Goal: Task Accomplishment & Management: Use online tool/utility

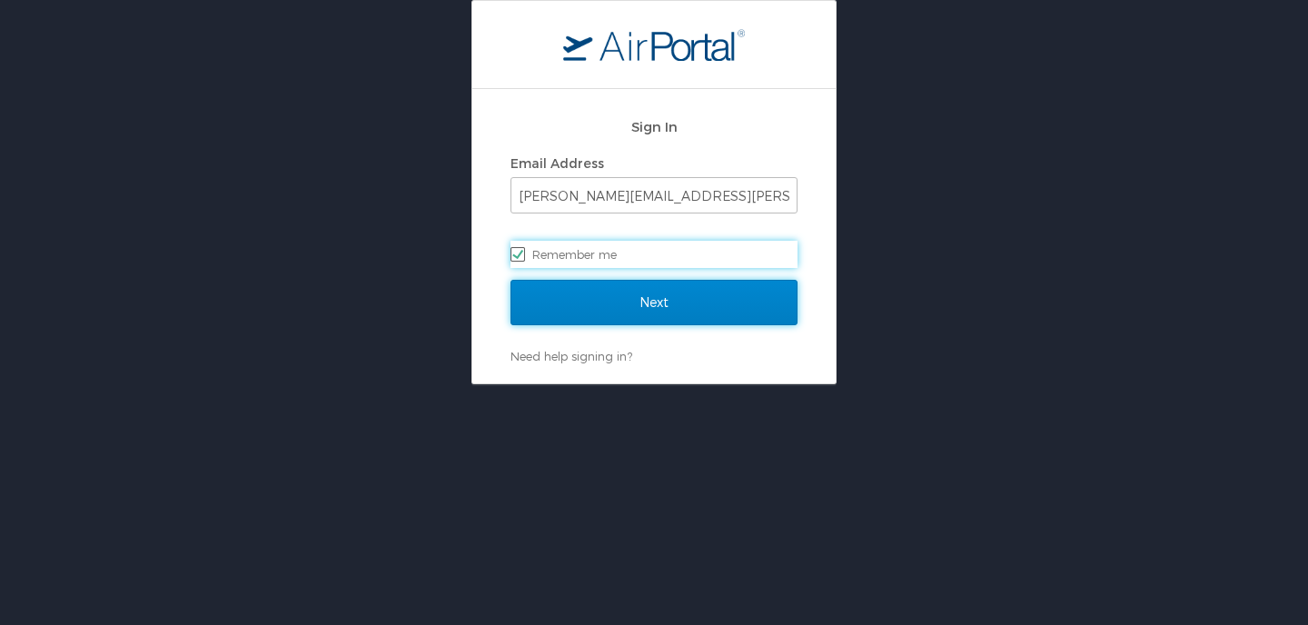
click at [690, 318] on input "Next" at bounding box center [654, 302] width 287 height 45
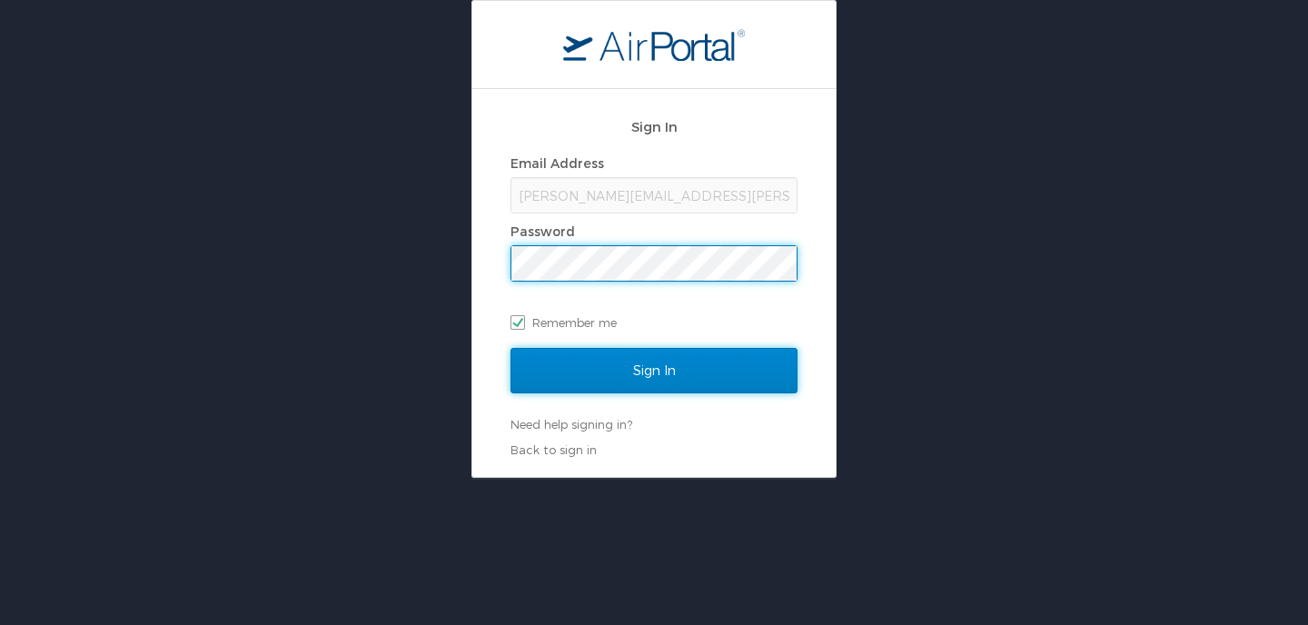
click at [651, 359] on input "Sign In" at bounding box center [654, 370] width 287 height 45
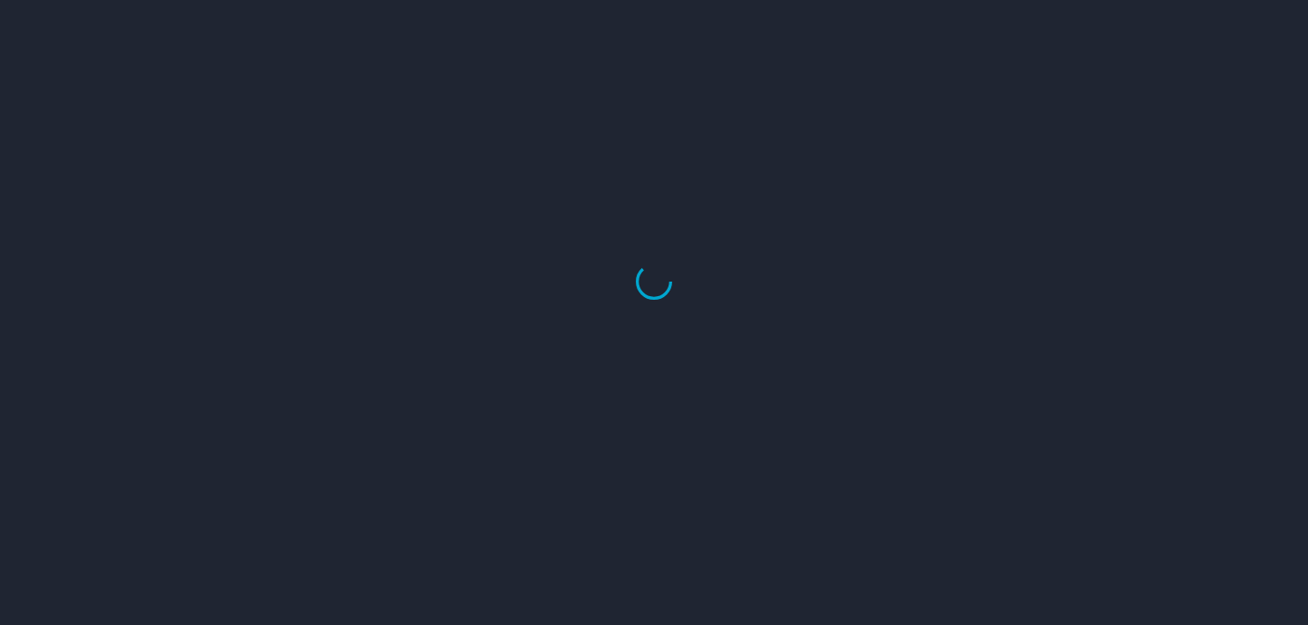
select select "US"
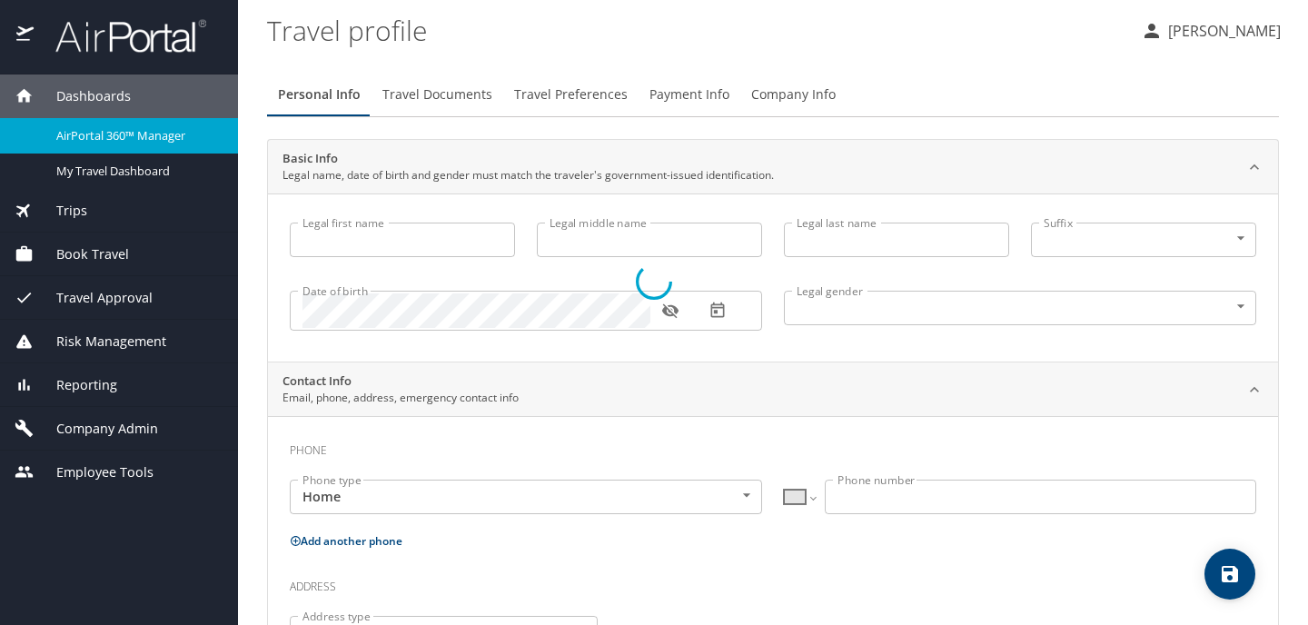
type input "Jennifer"
type input "Patricia Jessie"
type input "Cook"
type input "Undisclosed"
type input "Patricia"
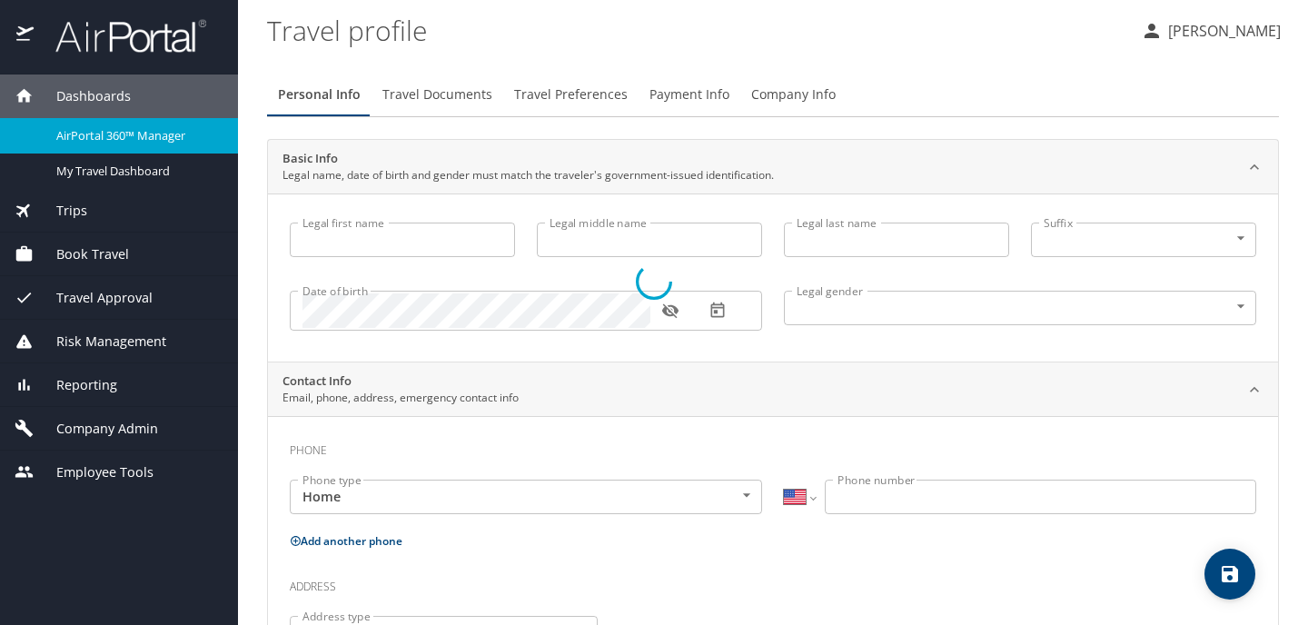
type input "Cook"
type input "(425) 890-1927"
type input "patricia.cook@outlook.com"
select select "US"
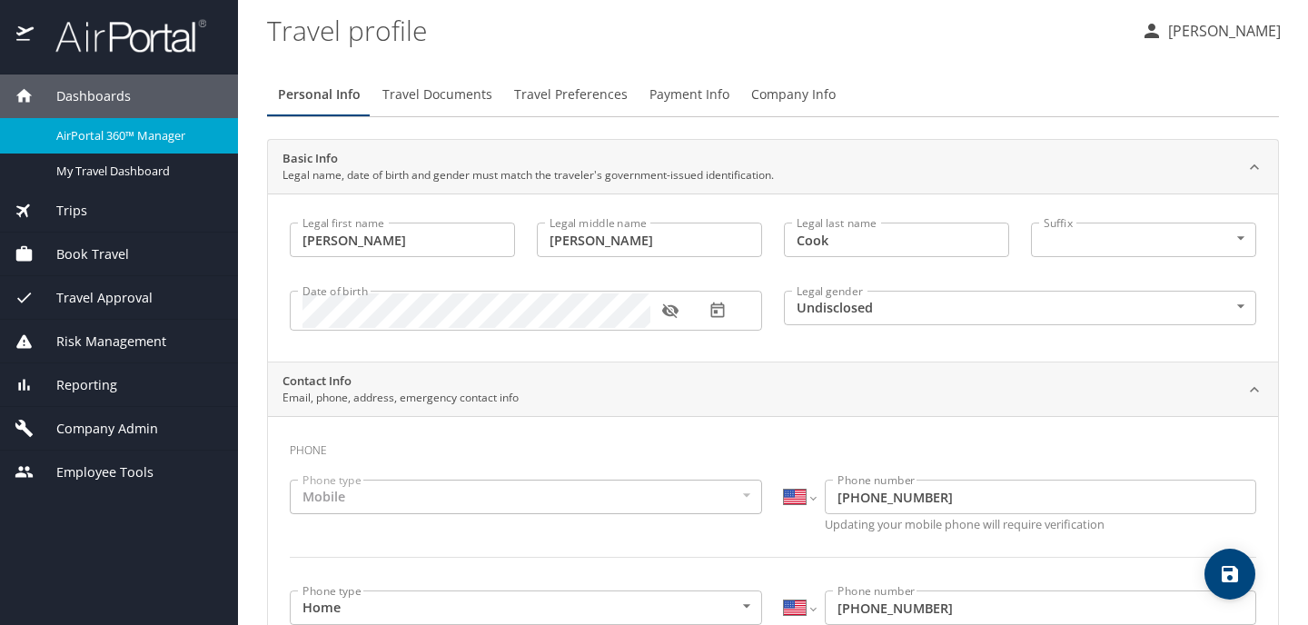
click at [160, 140] on span "AirPortal 360™ Manager" at bounding box center [136, 135] width 160 height 17
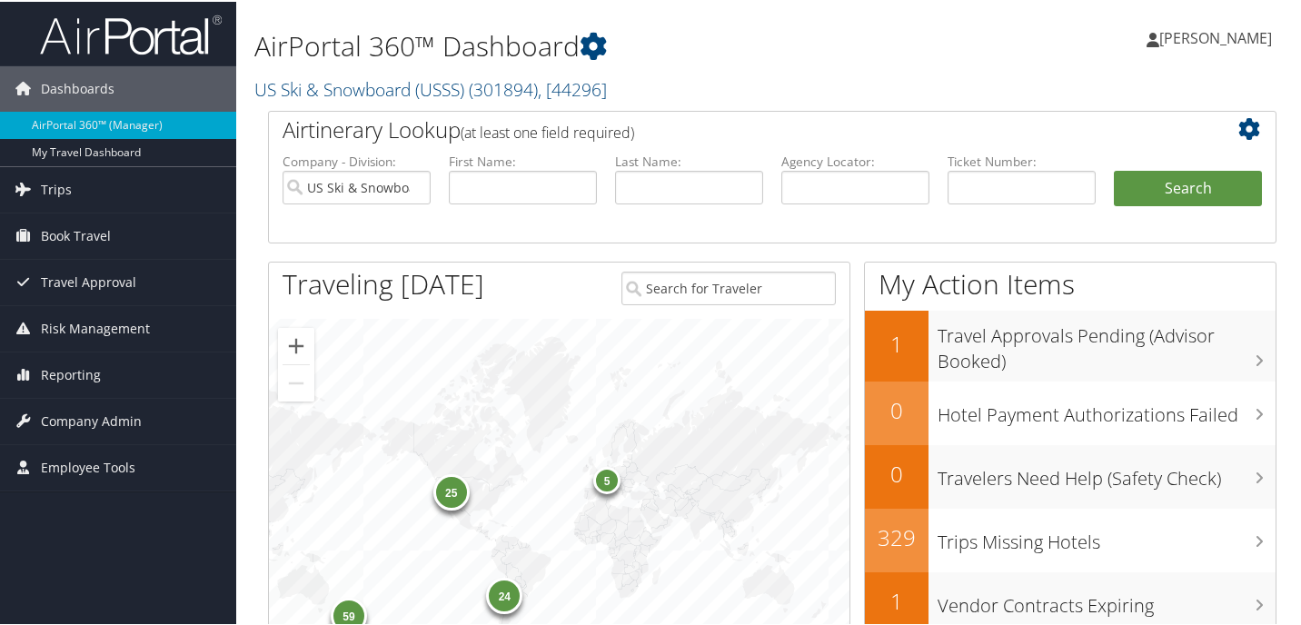
click at [673, 207] on li "Last Name:" at bounding box center [689, 193] width 166 height 84
click at [674, 186] on input "text" at bounding box center [689, 186] width 148 height 34
type input "moritz"
click at [1114, 169] on button "Search" at bounding box center [1188, 187] width 148 height 36
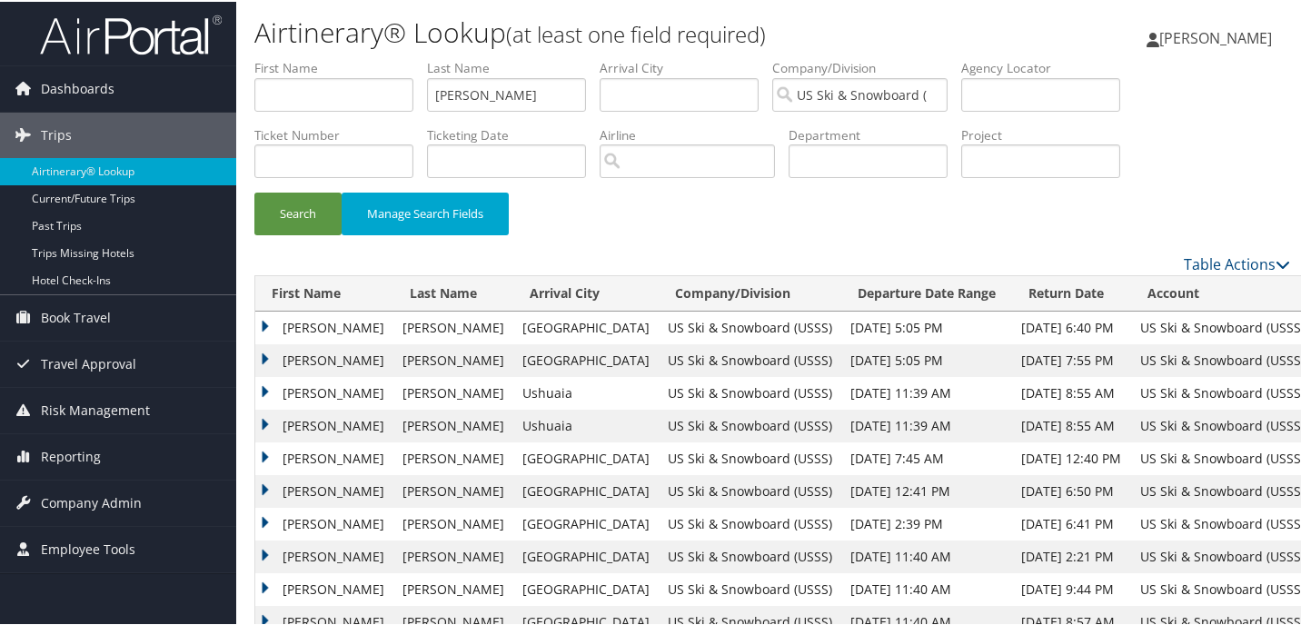
click at [273, 353] on td "KJERSTI VIGNE" at bounding box center [324, 358] width 138 height 33
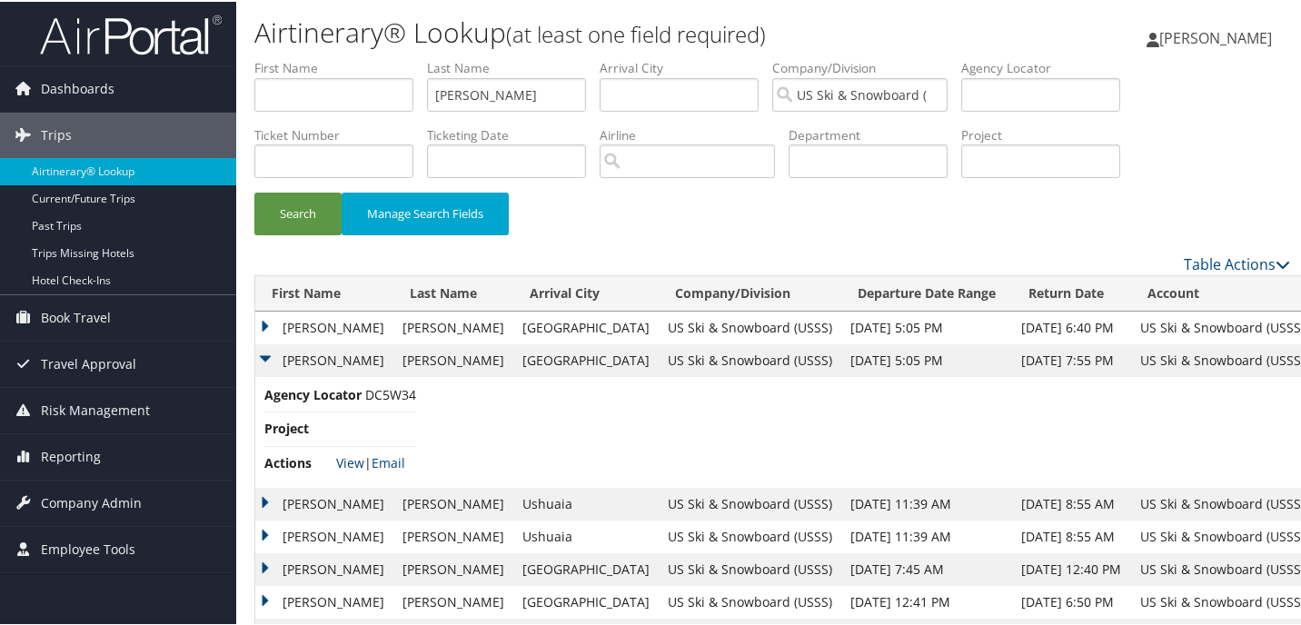
click at [352, 466] on link "View" at bounding box center [350, 460] width 28 height 17
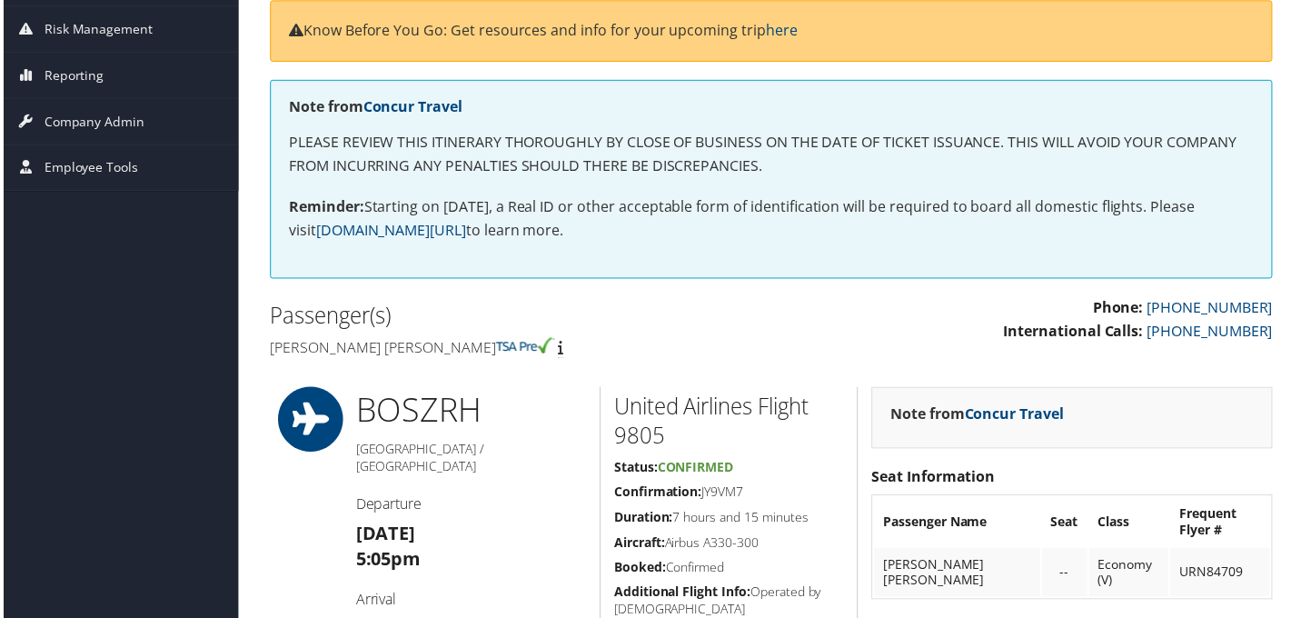
scroll to position [249, 0]
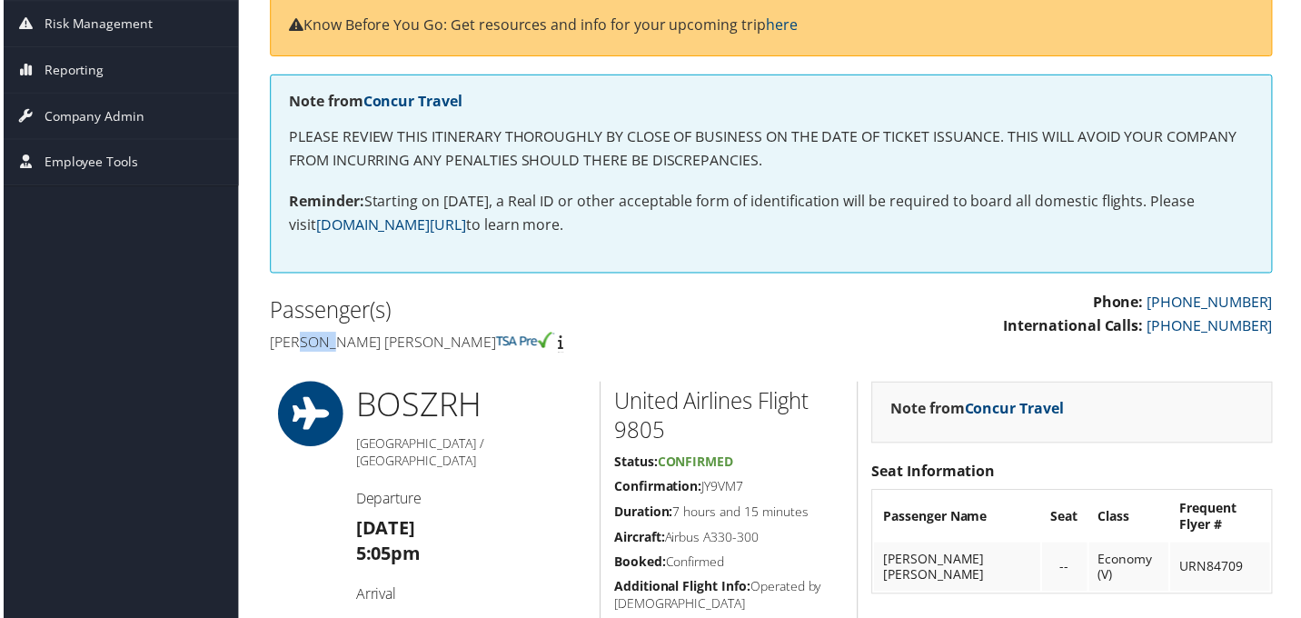
drag, startPoint x: 318, startPoint y: 344, endPoint x: 293, endPoint y: 344, distance: 24.5
click at [293, 344] on h4 "[PERSON_NAME] [PERSON_NAME]" at bounding box center [513, 343] width 491 height 20
drag, startPoint x: 417, startPoint y: 342, endPoint x: 231, endPoint y: 340, distance: 186.2
click at [264, 349] on div "Passenger(s) [PERSON_NAME] [PERSON_NAME]" at bounding box center [513, 327] width 518 height 68
copy h4 "[PERSON_NAME] [PERSON_NAME]"
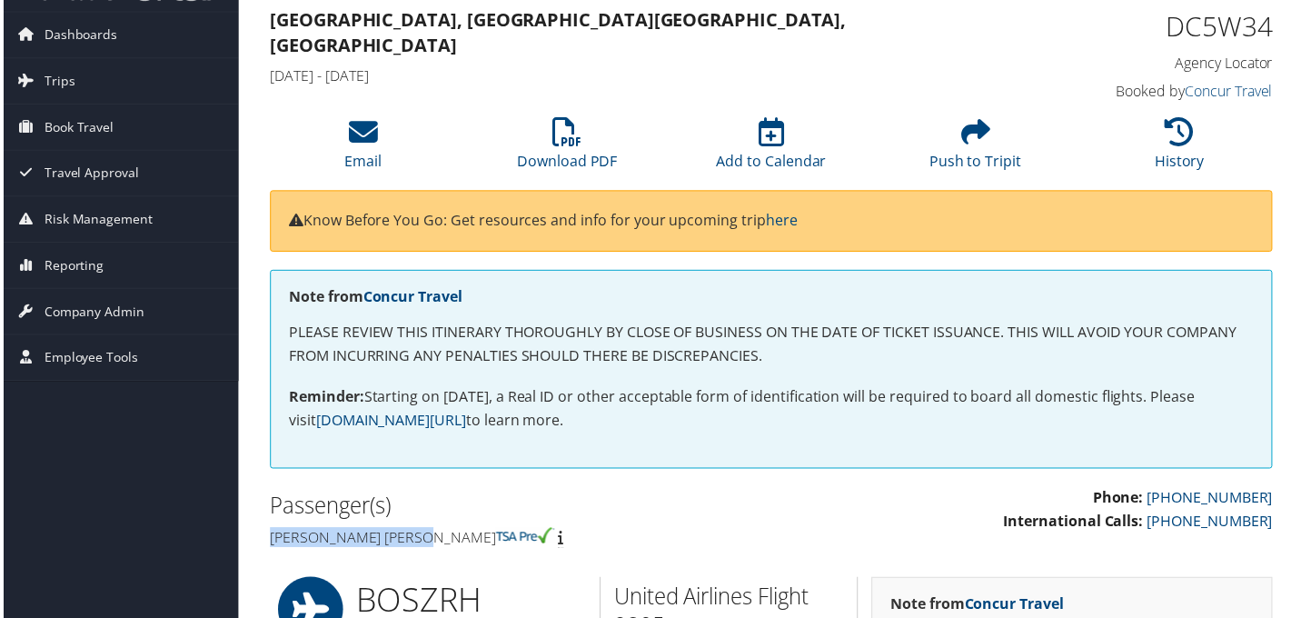
scroll to position [0, 0]
